Goal: Task Accomplishment & Management: Manage account settings

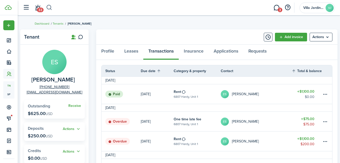
click at [49, 6] on button "button" at bounding box center [49, 7] width 6 height 9
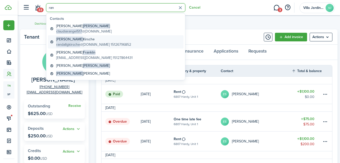
type input "ran"
click at [78, 42] on global-search-item-title "[PERSON_NAME]" at bounding box center [93, 38] width 75 height 5
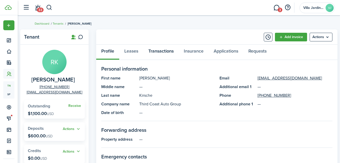
click at [163, 52] on link "Transactions" at bounding box center [160, 52] width 35 height 15
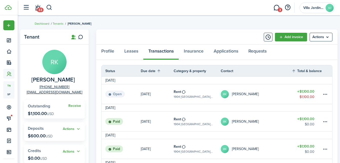
click at [150, 98] on link "[DATE]" at bounding box center [157, 94] width 33 height 20
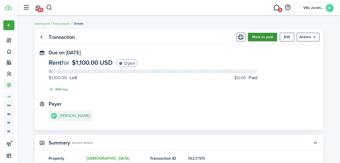
click at [267, 36] on button "Mark as paid" at bounding box center [262, 37] width 29 height 9
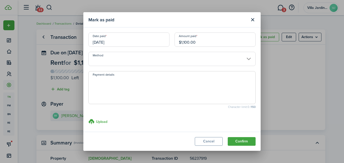
click at [124, 56] on input "Method" at bounding box center [171, 59] width 167 height 14
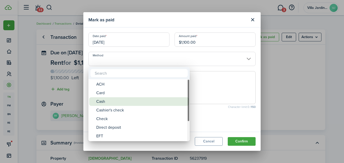
click at [124, 103] on div "Cash" at bounding box center [141, 101] width 90 height 9
type input "Cash"
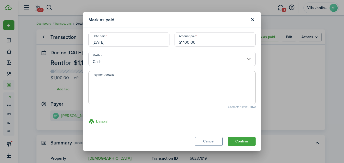
click at [123, 87] on textarea "Payment details" at bounding box center [172, 89] width 167 height 24
click at [138, 88] on textarea "paid 09/01" at bounding box center [172, 89] width 167 height 24
type textarea "paid 09/01"
click at [233, 141] on button "Confirm" at bounding box center [242, 141] width 28 height 9
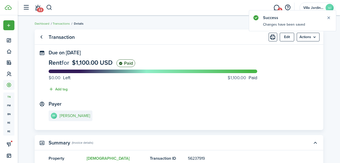
click at [126, 27] on transaction-view-wrapper "Transaction Edit Actions Due on [DATE] Rent for $1,100.00 USD Paid $0.00 Left $…" at bounding box center [179, 160] width 294 height 267
